Goal: Transaction & Acquisition: Purchase product/service

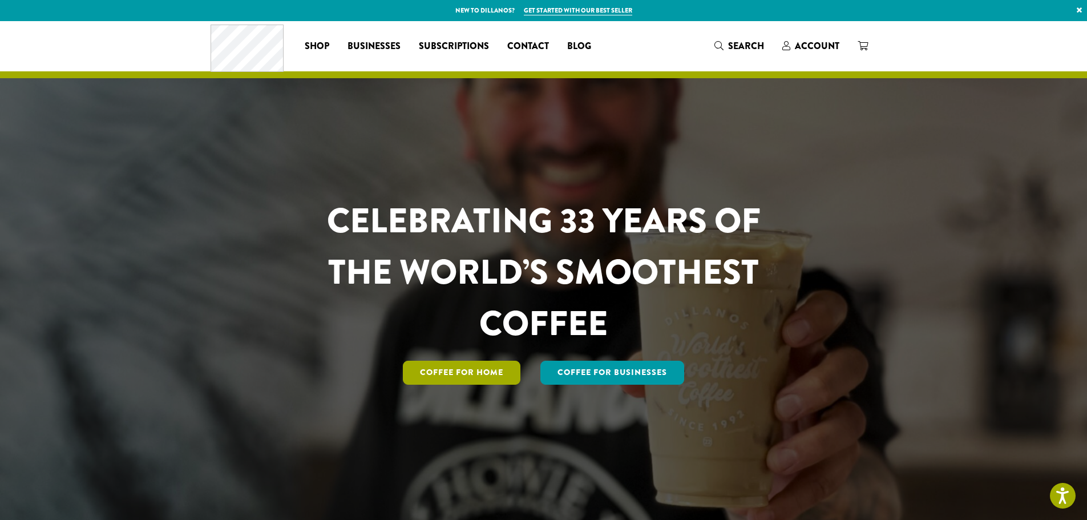
click at [450, 372] on link "Coffee for Home" at bounding box center [462, 373] width 118 height 24
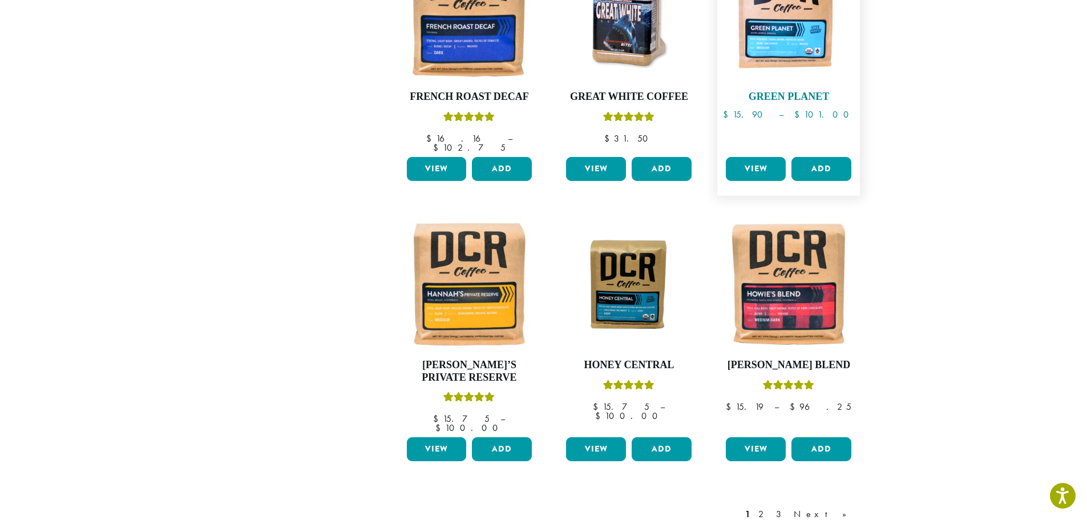
scroll to position [799, 0]
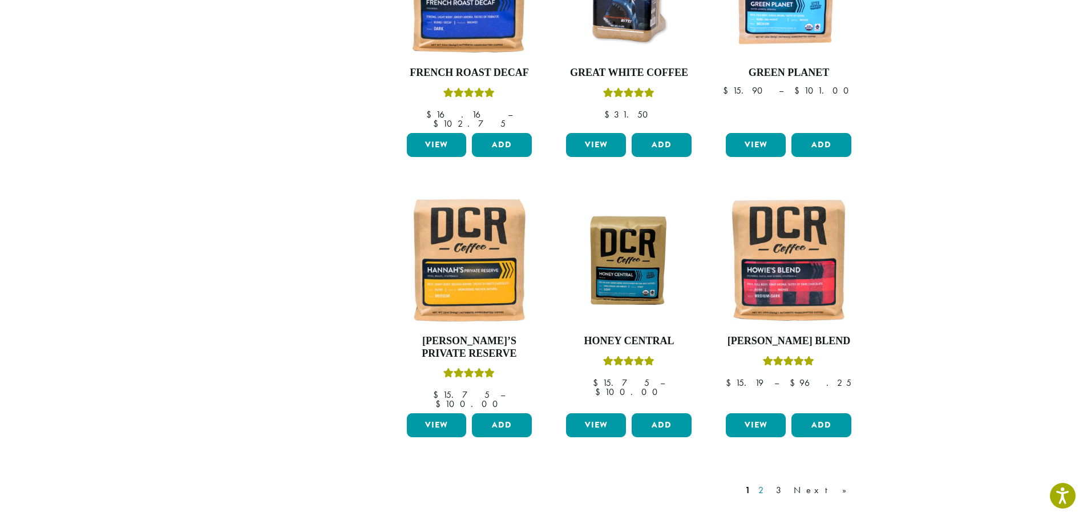
click at [770, 483] on link "2" at bounding box center [763, 490] width 14 height 14
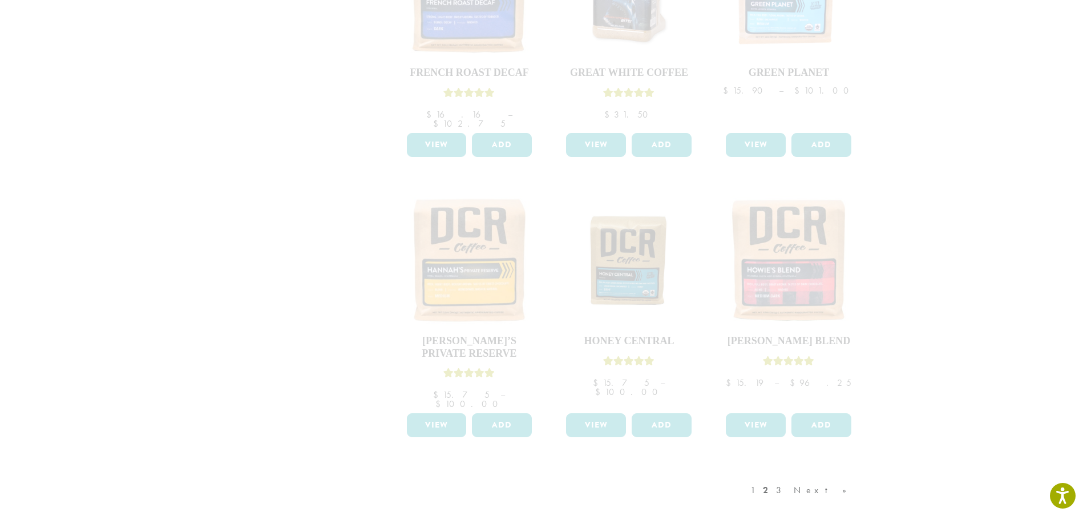
drag, startPoint x: 845, startPoint y: 456, endPoint x: 841, endPoint y: 469, distance: 13.9
click at [845, 475] on div "1 2 3 Next »" at bounding box center [804, 502] width 112 height 54
click at [841, 475] on div "1 2 3 Next »" at bounding box center [804, 502] width 112 height 54
click at [793, 475] on div "1 2 3 Next »" at bounding box center [804, 502] width 112 height 54
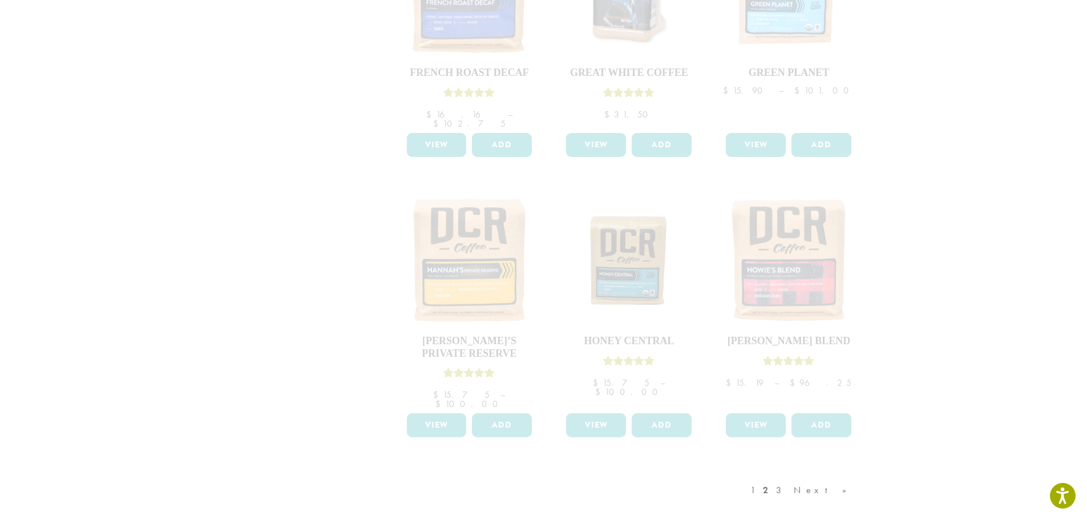
drag, startPoint x: 797, startPoint y: 465, endPoint x: 814, endPoint y: 413, distance: 54.0
click at [796, 475] on div "1 2 3 Next »" at bounding box center [804, 502] width 112 height 54
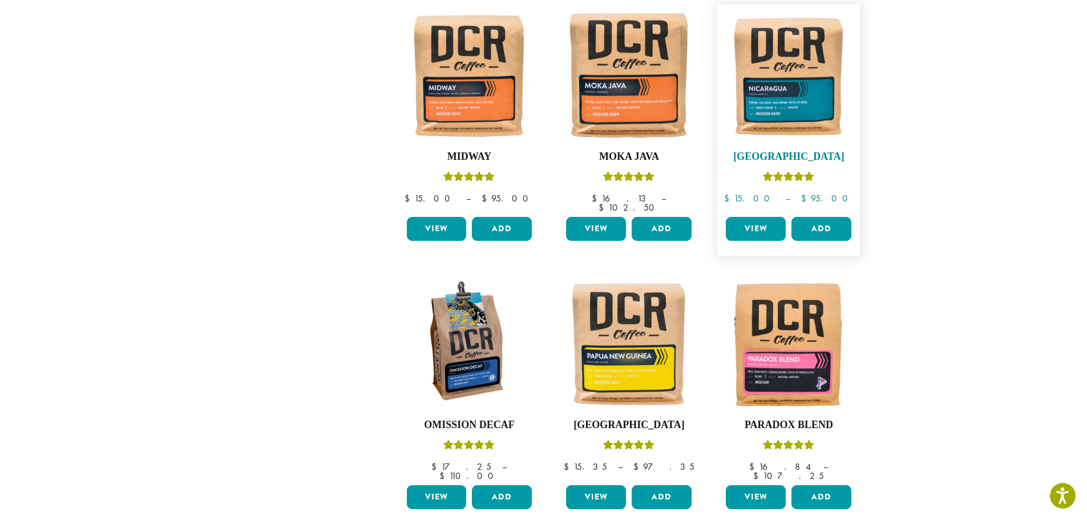
scroll to position [799, 0]
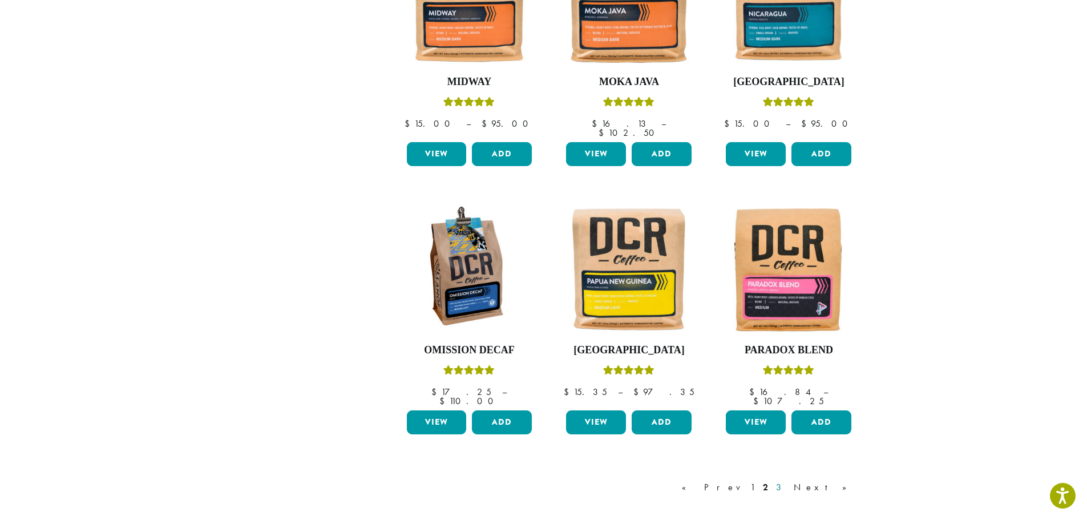
click at [788, 480] on link "3" at bounding box center [781, 487] width 14 height 14
